Goal: Task Accomplishment & Management: Manage account settings

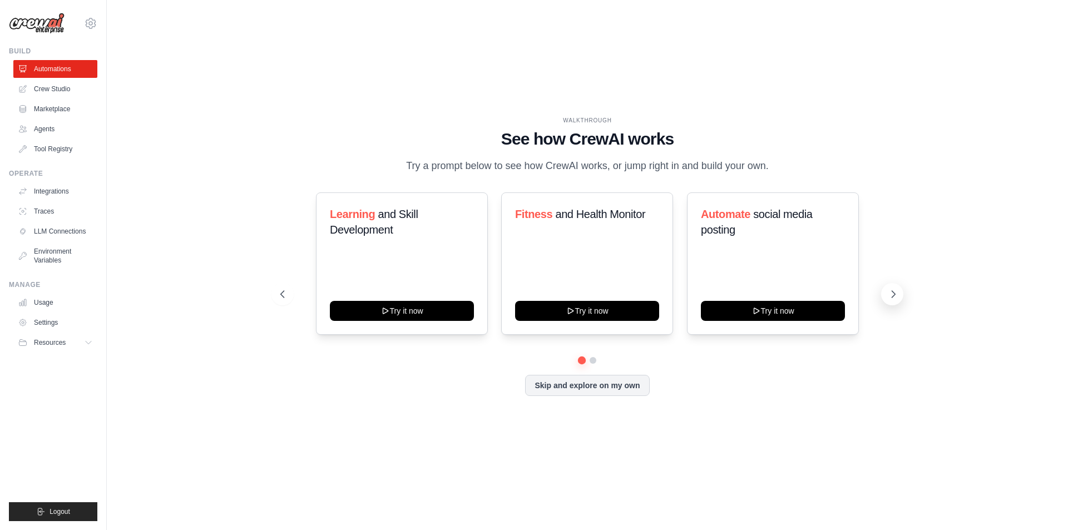
click at [896, 298] on icon at bounding box center [893, 294] width 11 height 11
click at [585, 388] on button "Skip and explore on my own" at bounding box center [587, 384] width 124 height 21
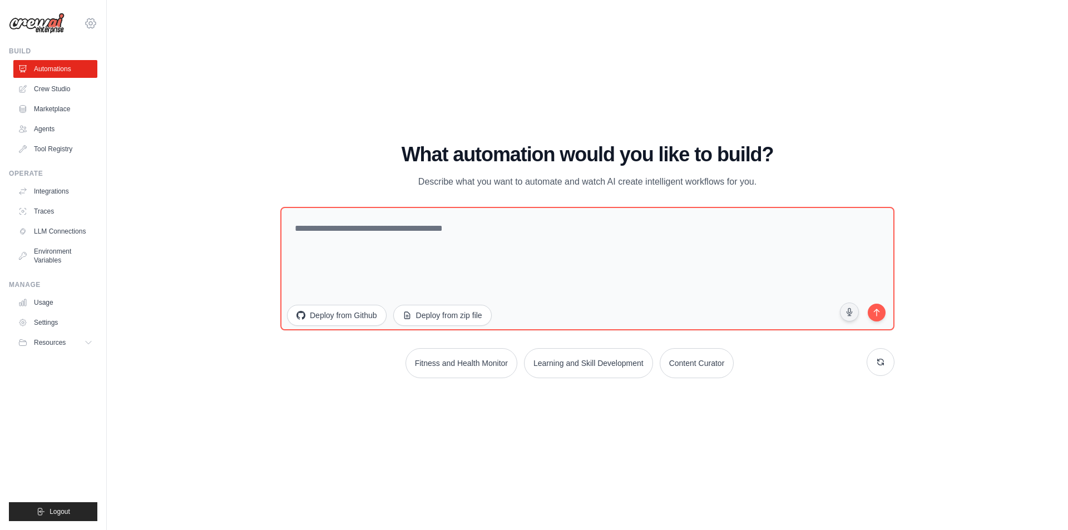
click at [86, 23] on icon at bounding box center [90, 23] width 13 height 13
click at [71, 80] on link "Settings" at bounding box center [91, 75] width 98 height 20
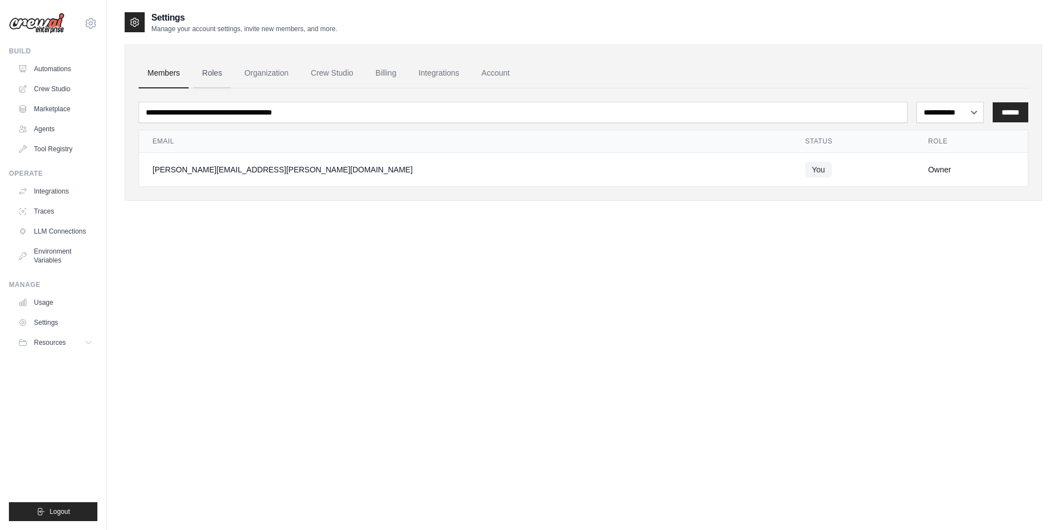
click at [211, 75] on link "Roles" at bounding box center [212, 73] width 38 height 30
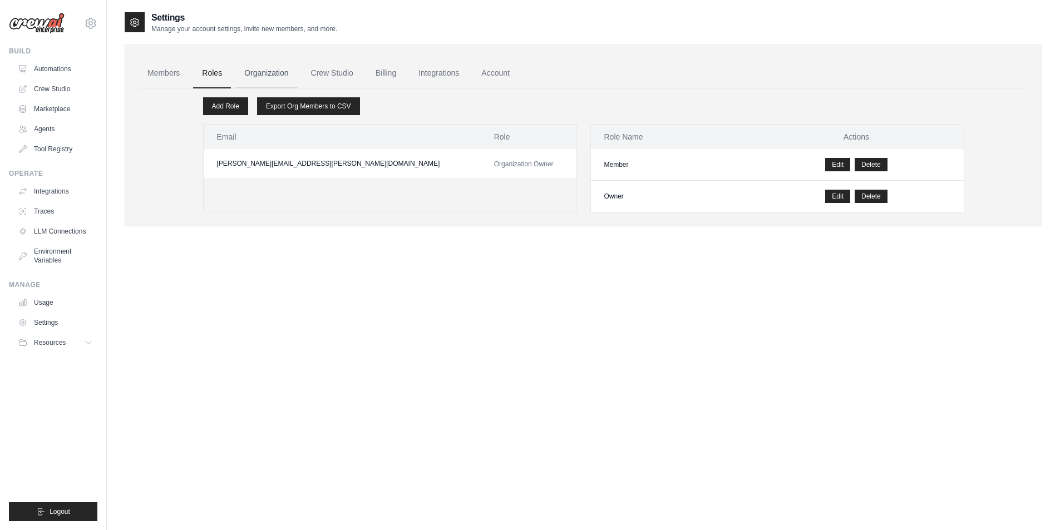
click at [252, 75] on link "Organization" at bounding box center [266, 73] width 62 height 30
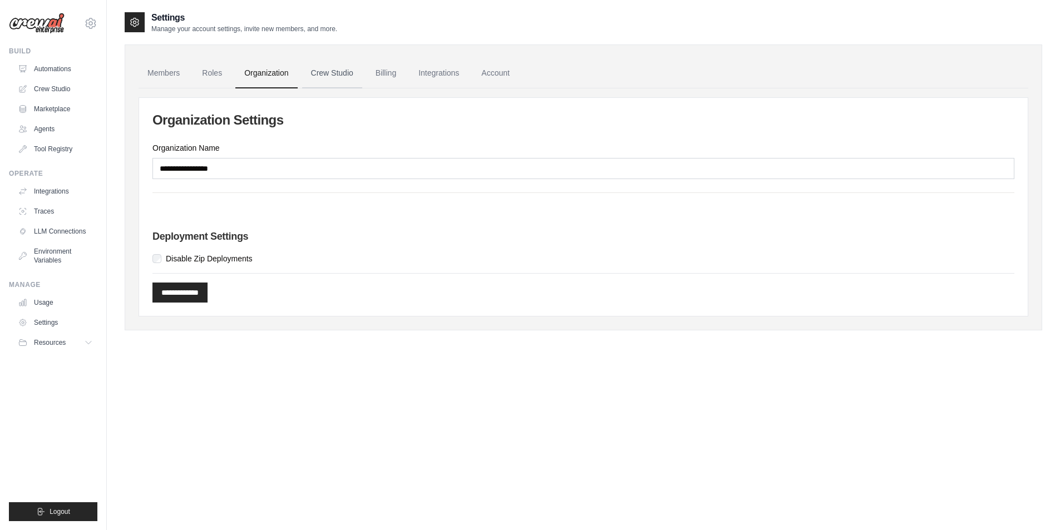
click at [328, 74] on link "Crew Studio" at bounding box center [332, 73] width 60 height 30
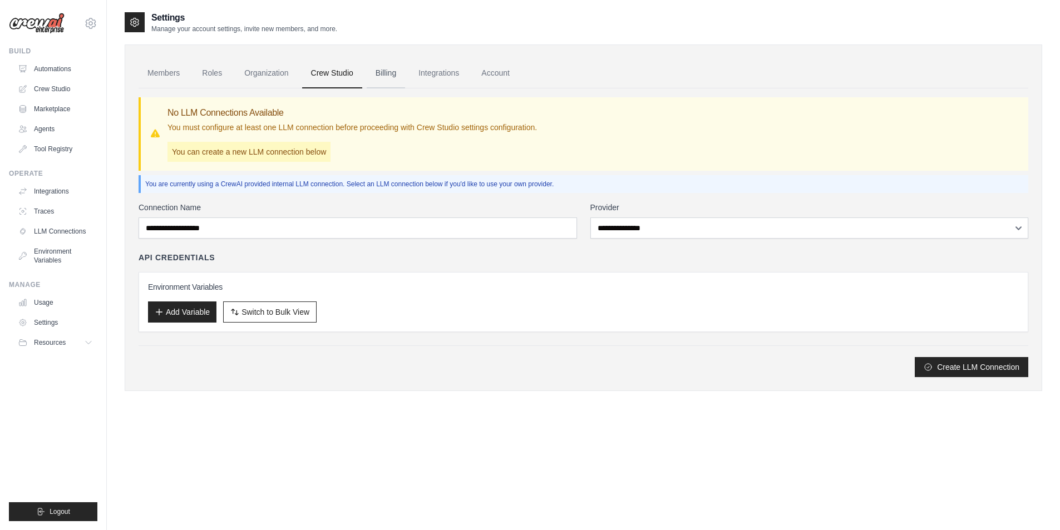
click at [382, 73] on link "Billing" at bounding box center [386, 73] width 38 height 30
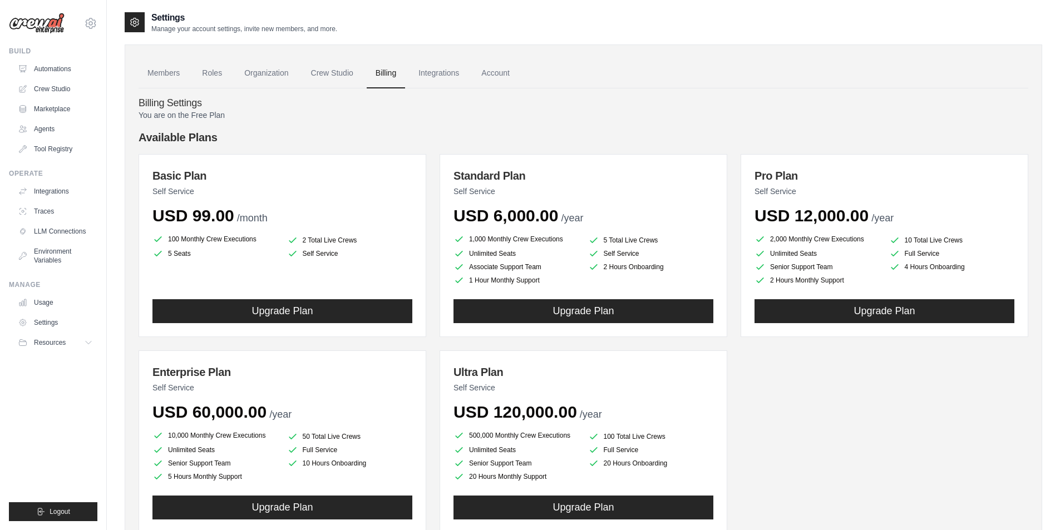
click at [41, 13] on img at bounding box center [37, 23] width 56 height 21
click at [48, 28] on img at bounding box center [37, 23] width 56 height 21
